Goal: Transaction & Acquisition: Purchase product/service

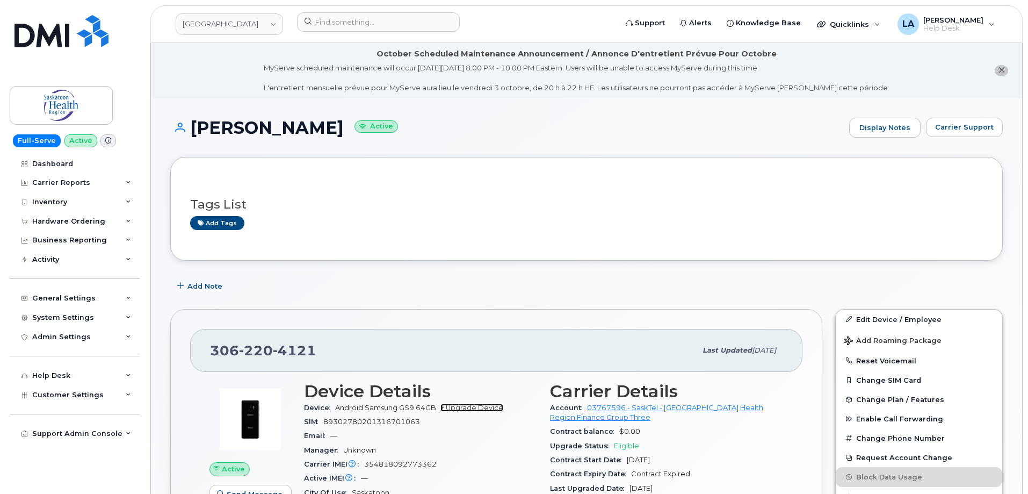
click at [471, 406] on link "+ Upgrade Device" at bounding box center [472, 407] width 63 height 8
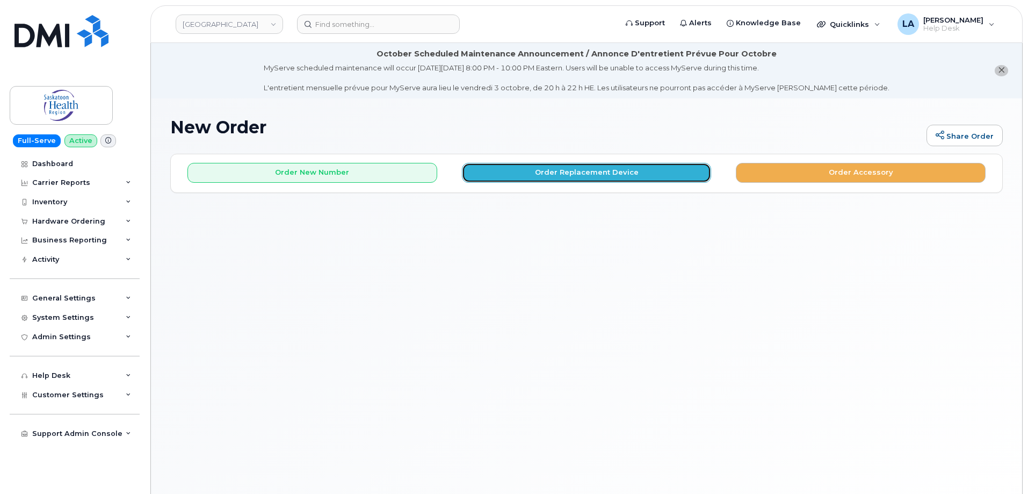
click at [546, 177] on button "Order Replacement Device" at bounding box center [587, 173] width 250 height 20
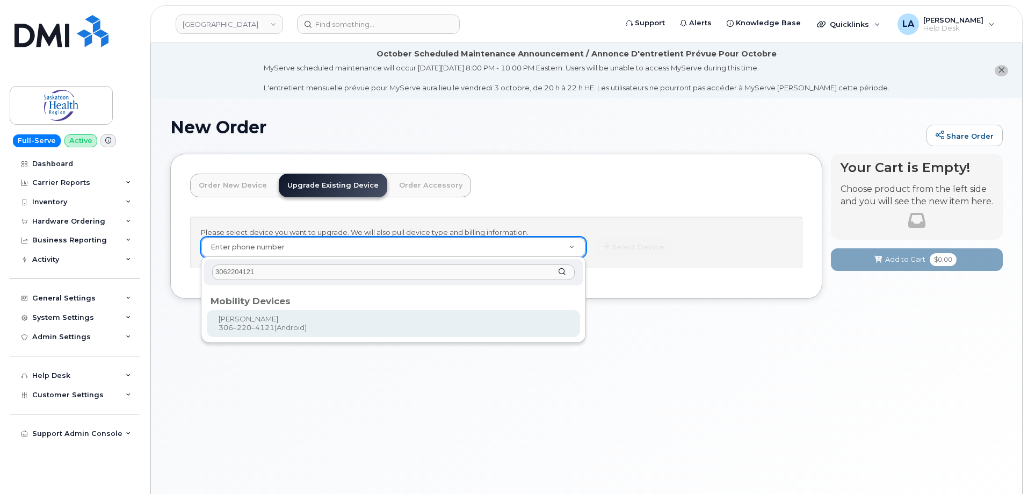
type input "3062204121"
type input "201913"
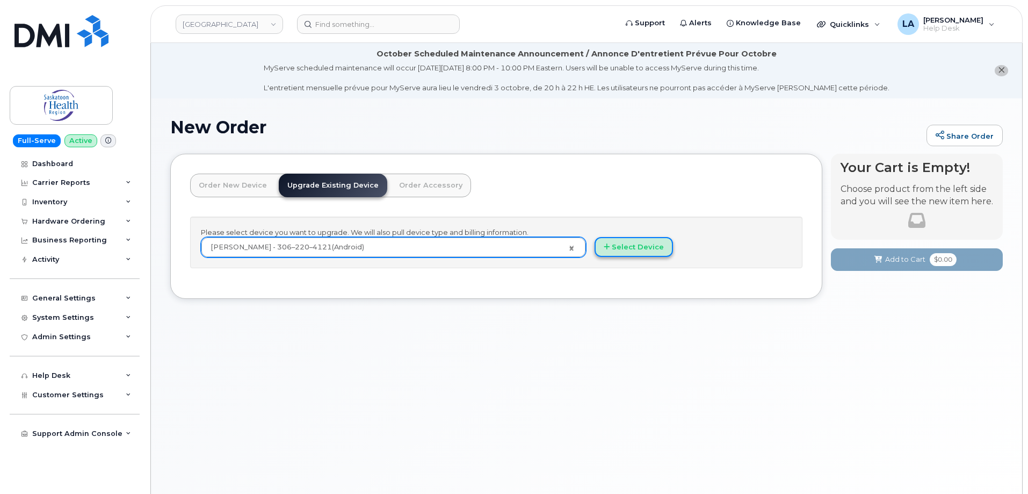
click at [637, 247] on button "Select Device" at bounding box center [634, 247] width 78 height 20
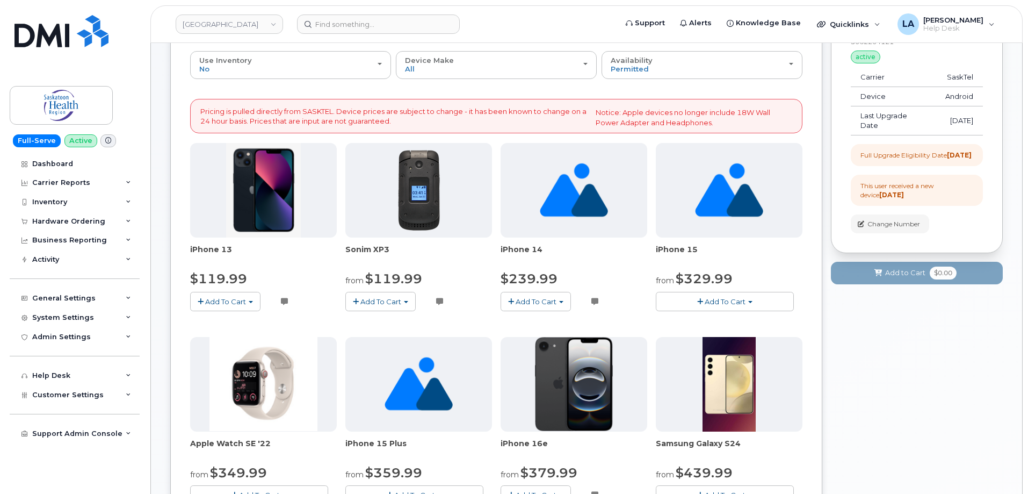
scroll to position [140, 0]
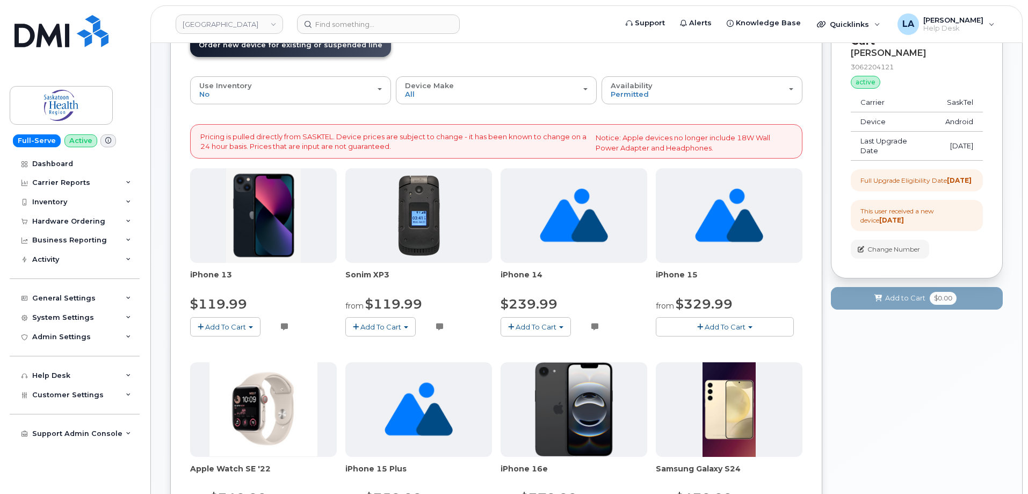
click at [210, 325] on span "Add To Cart" at bounding box center [225, 326] width 41 height 9
click at [277, 347] on link "$119.99 - Sasktel Three Year voice data 128GB" at bounding box center [287, 346] width 189 height 13
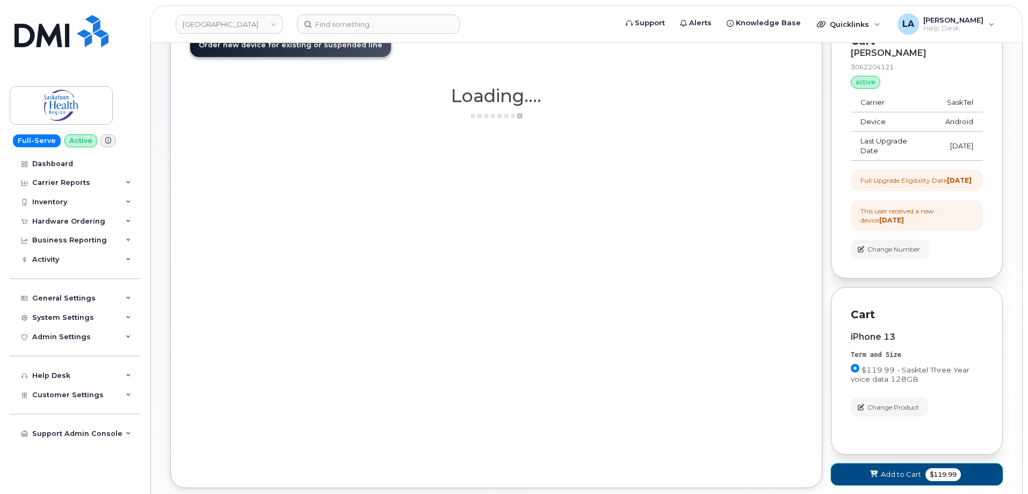
click at [877, 478] on icon at bounding box center [874, 474] width 8 height 7
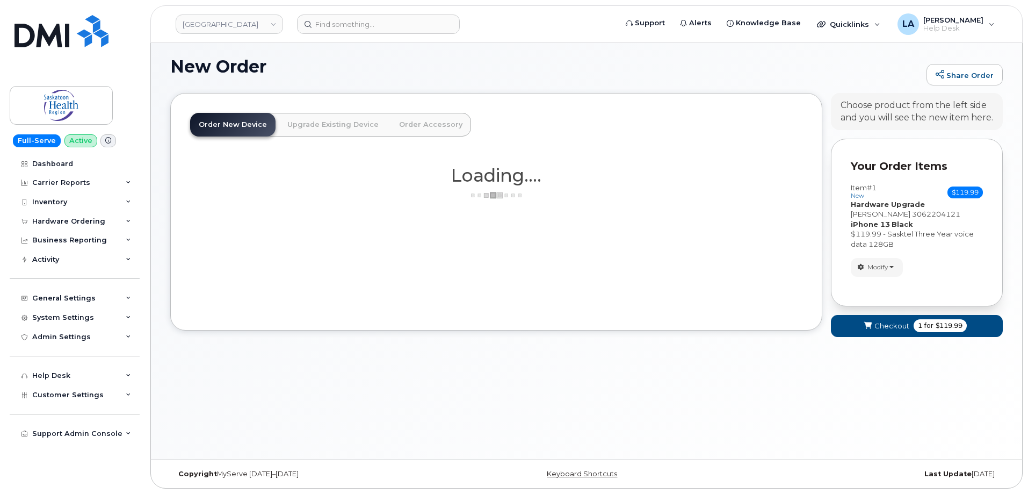
scroll to position [61, 0]
click at [883, 331] on button "Checkout 1 for $119.99" at bounding box center [917, 326] width 172 height 22
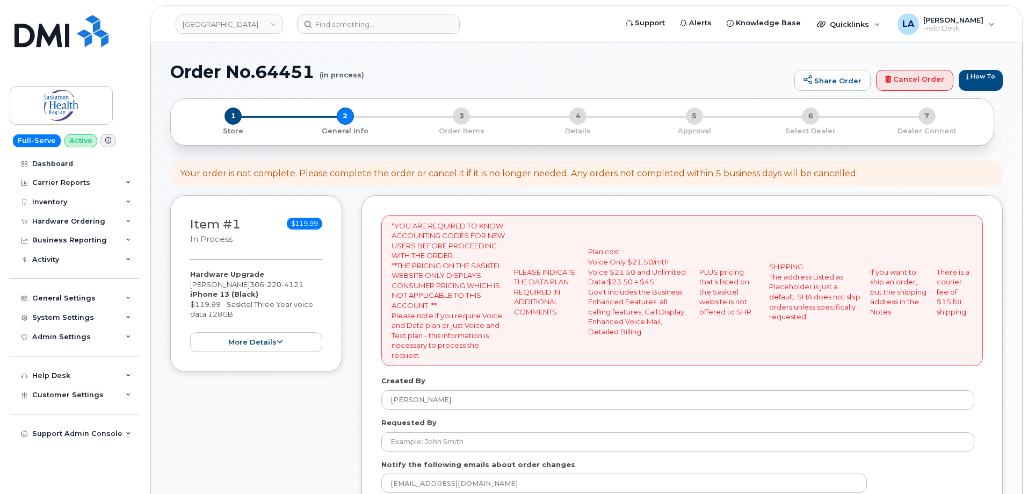
select select
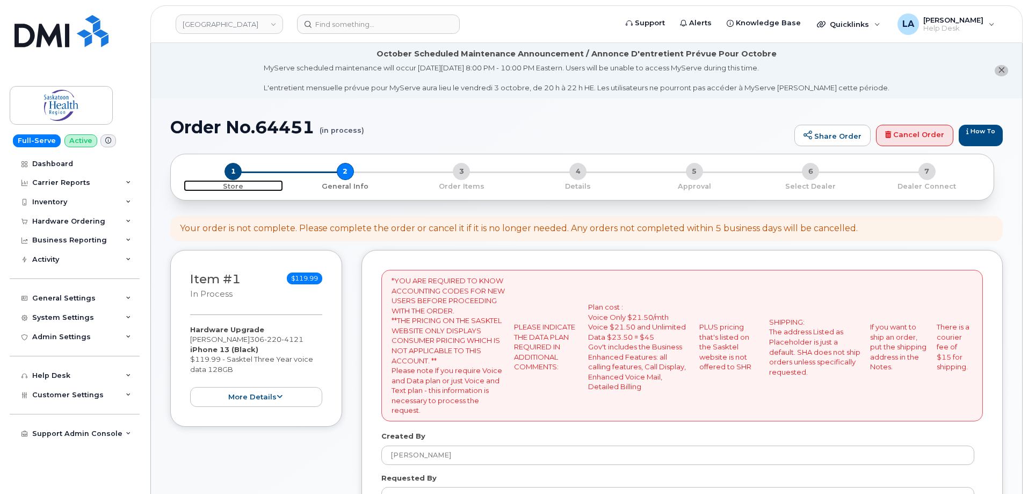
click at [232, 172] on span "1" at bounding box center [233, 171] width 17 height 17
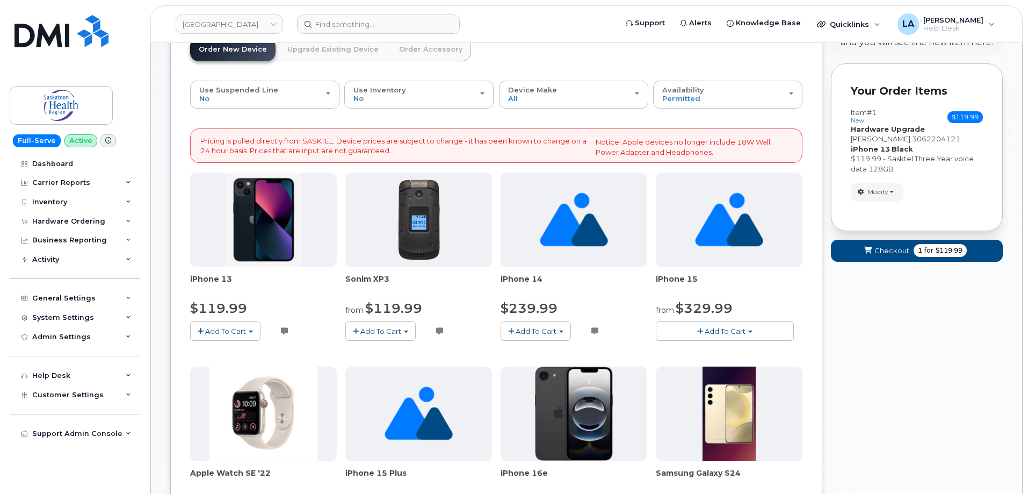
scroll to position [97, 0]
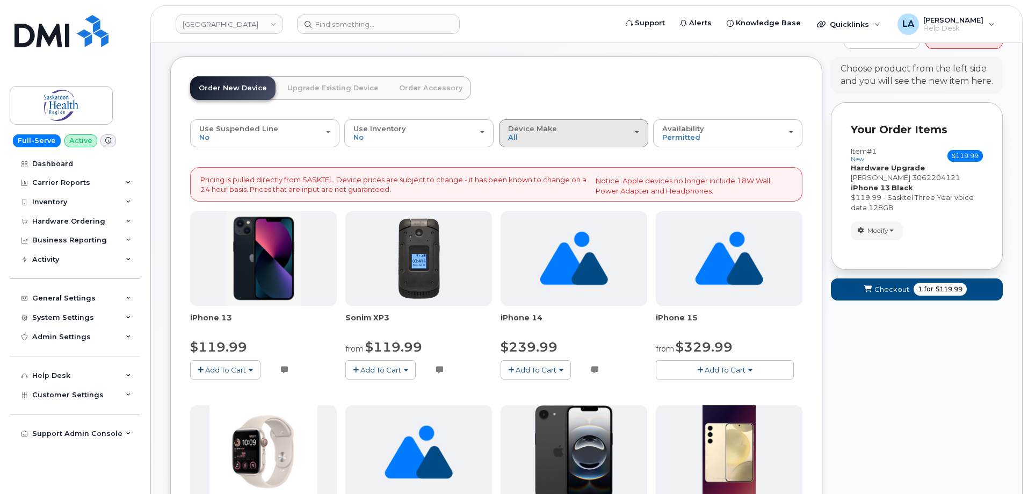
click at [575, 139] on div "Device Make All Android Cell Phone iPhone Watch" at bounding box center [573, 133] width 131 height 17
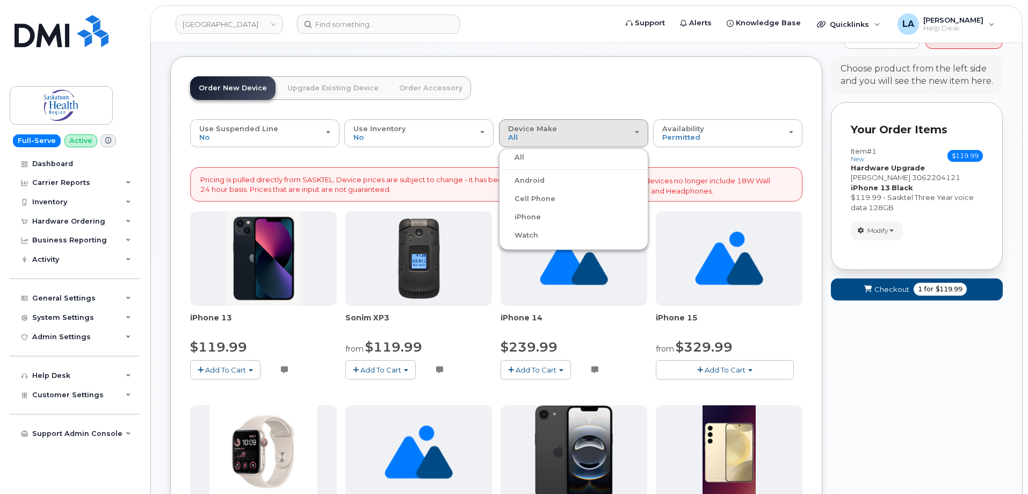
click at [535, 213] on label "iPhone" at bounding box center [521, 217] width 39 height 13
click at [0, 0] on input "iPhone" at bounding box center [0, 0] width 0 height 0
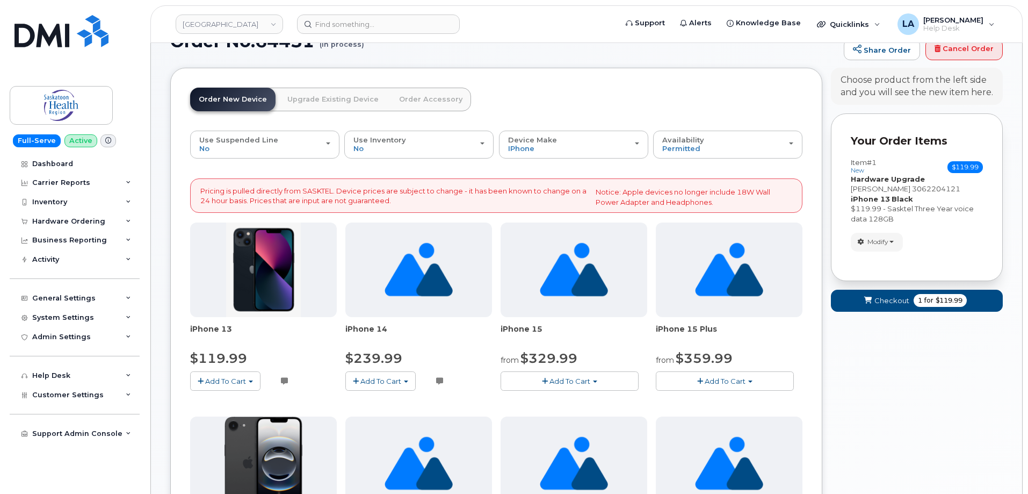
scroll to position [93, 0]
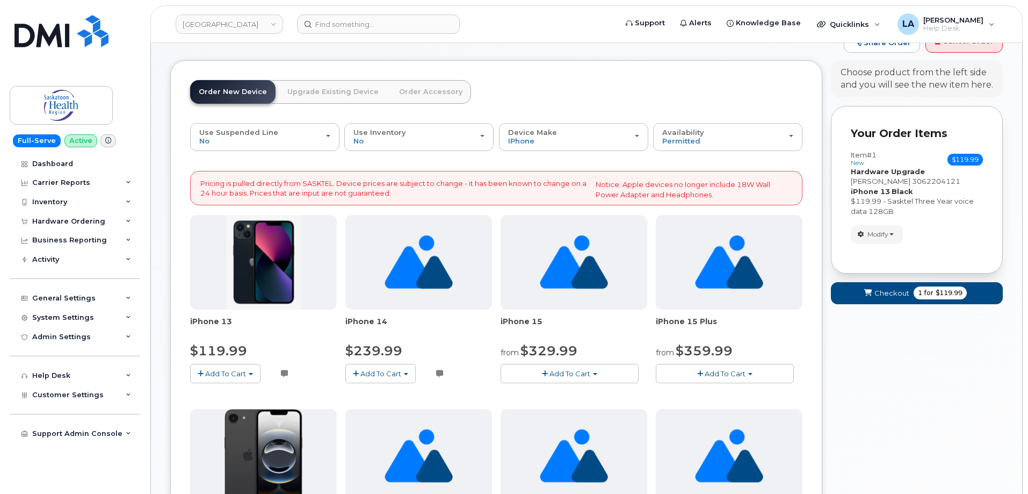
click at [425, 90] on link "Order Accessory" at bounding box center [431, 92] width 81 height 24
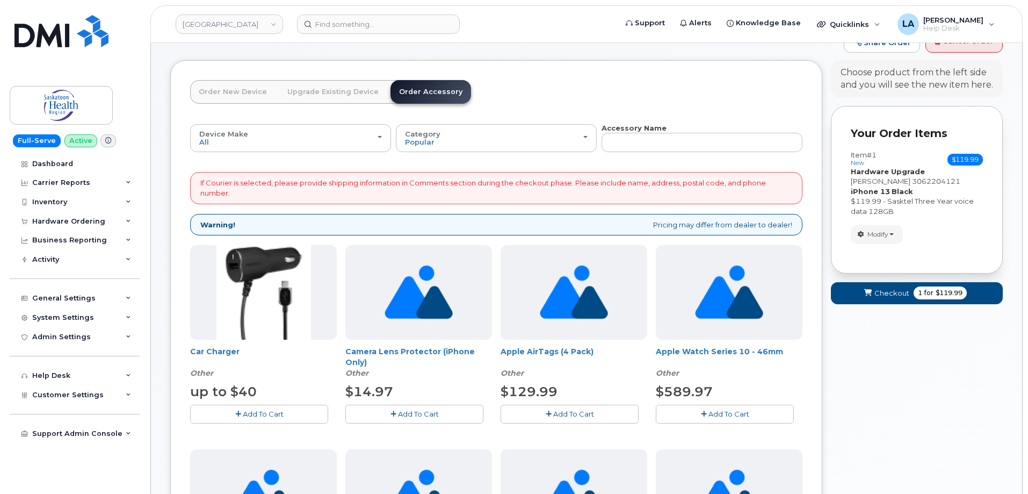
scroll to position [0, 0]
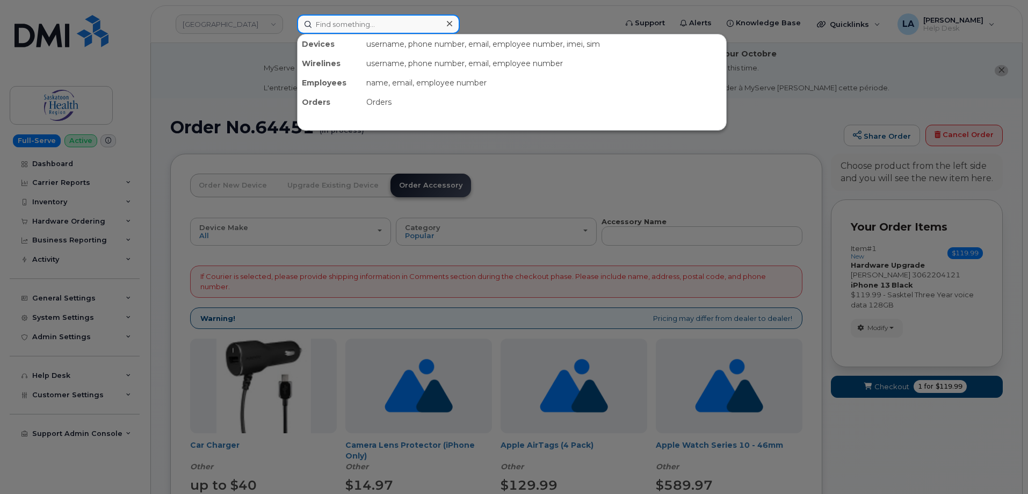
click at [380, 20] on input at bounding box center [378, 24] width 163 height 19
paste input "805-585-8853"
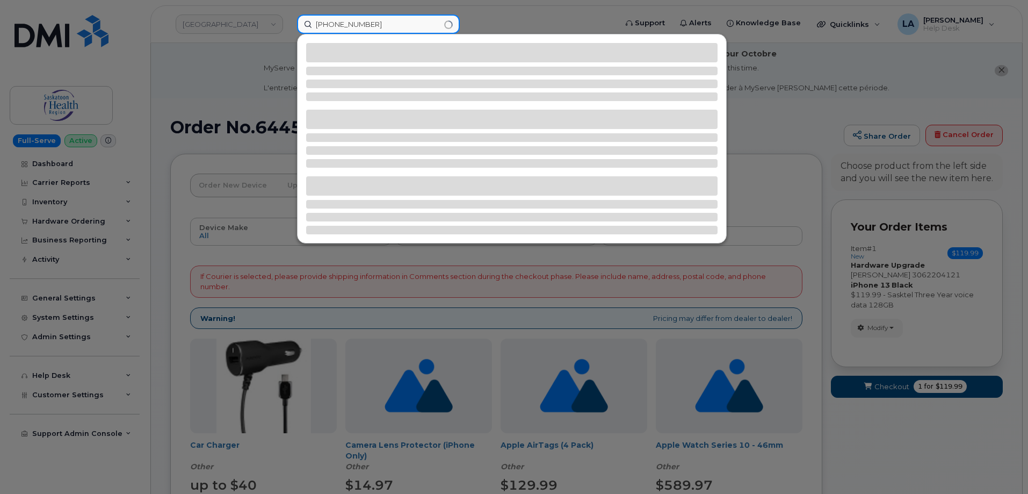
type input "805-585-8853"
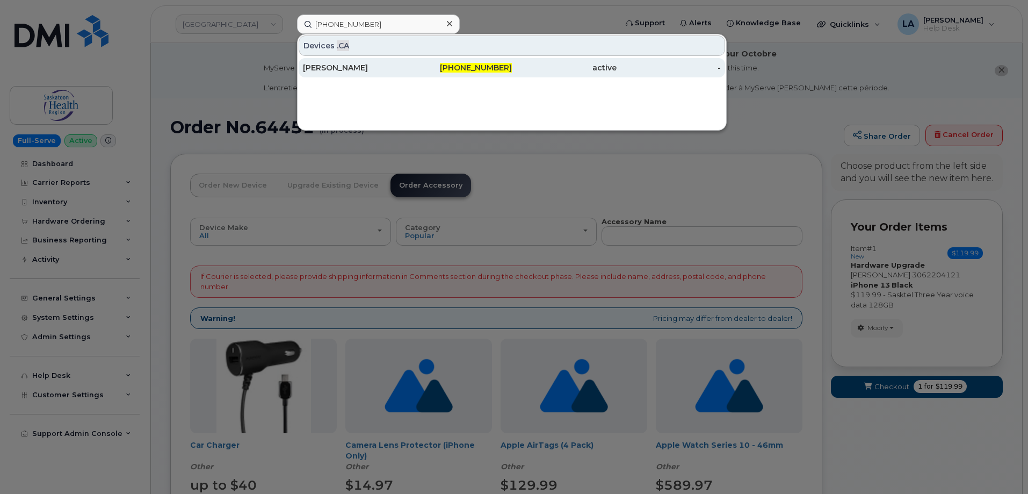
click at [349, 65] on div "MARCUS DUMKE" at bounding box center [355, 67] width 105 height 11
